Goal: Task Accomplishment & Management: Complete application form

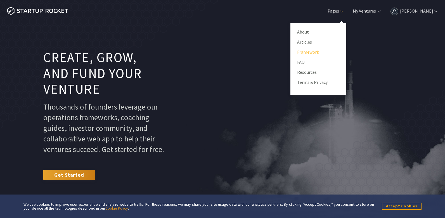
click at [317, 52] on link "Framework" at bounding box center [318, 52] width 43 height 8
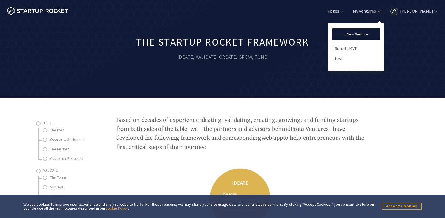
click at [336, 60] on ul "+ New Venture Sum-It MVP test" at bounding box center [356, 47] width 56 height 48
click at [340, 58] on link "test" at bounding box center [356, 58] width 43 height 8
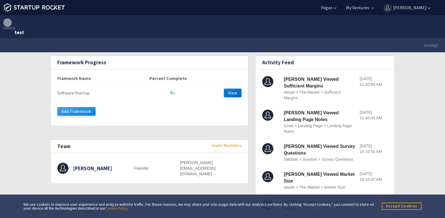
click at [88, 110] on button "Add Framework" at bounding box center [76, 111] width 38 height 9
